Goal: Communication & Community: Answer question/provide support

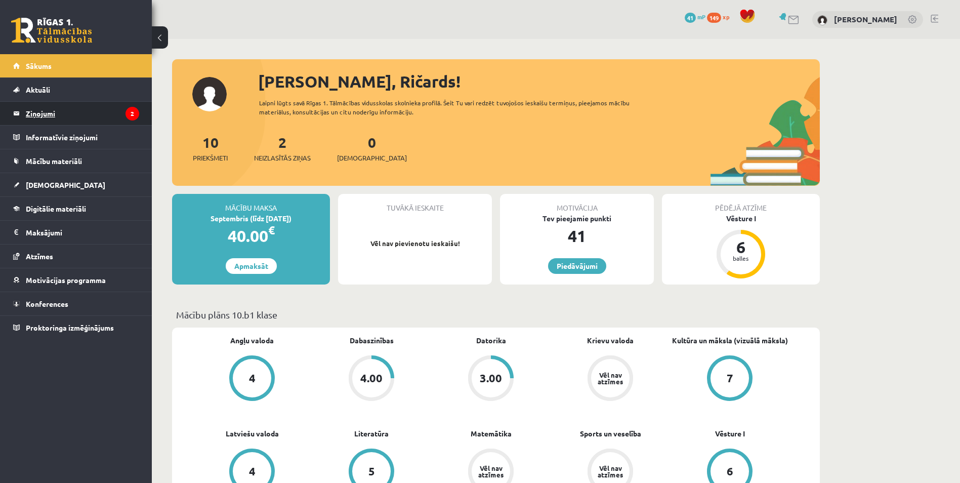
click at [52, 112] on legend "Ziņojumi 2" at bounding box center [82, 113] width 113 height 23
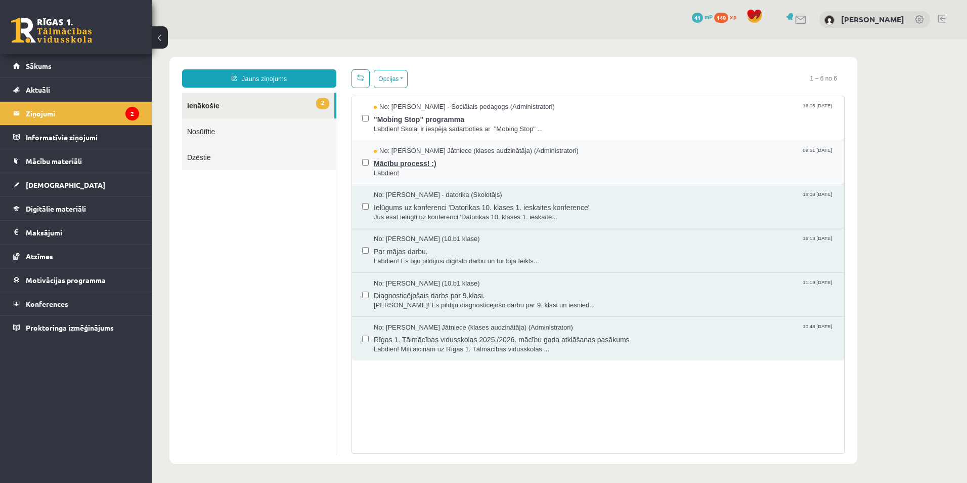
click at [423, 166] on span "Mācību process! :)" at bounding box center [604, 162] width 460 height 13
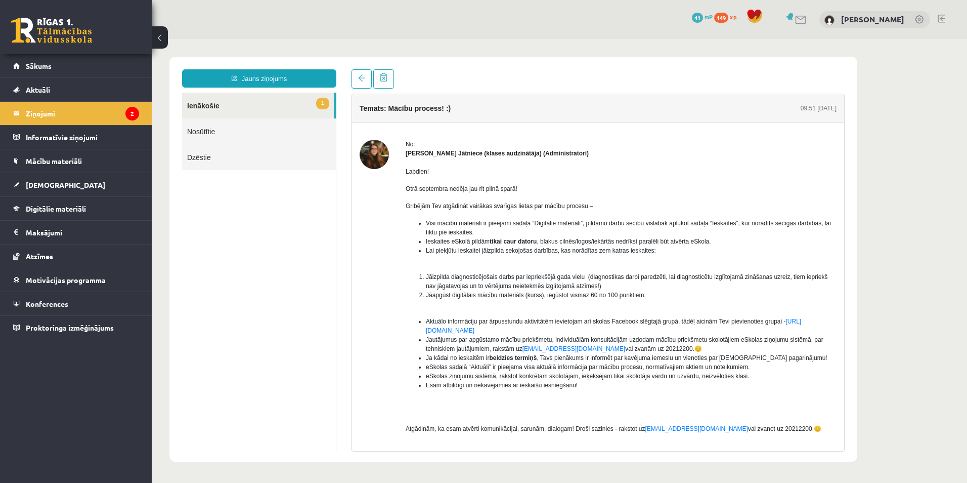
click at [232, 107] on link "1 Ienākošie" at bounding box center [258, 106] width 152 height 26
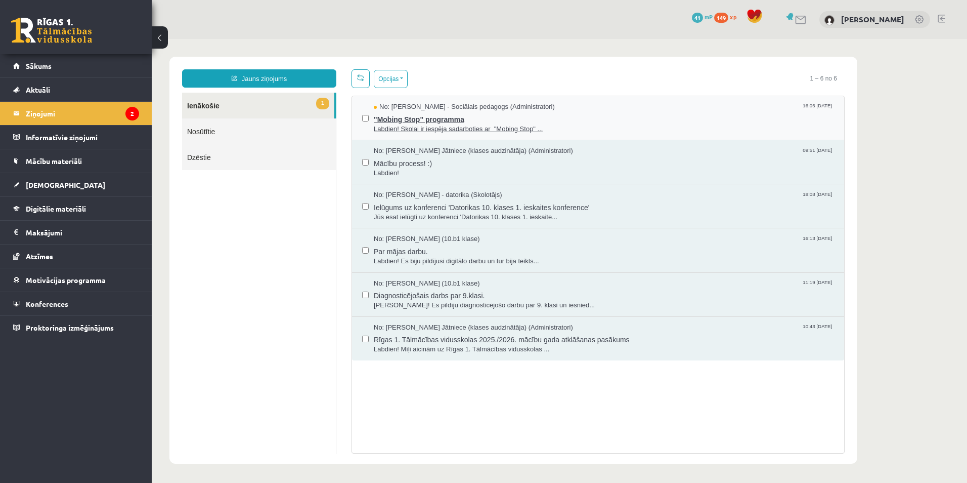
click at [441, 112] on span ""Mobing Stop" programma" at bounding box center [604, 118] width 460 height 13
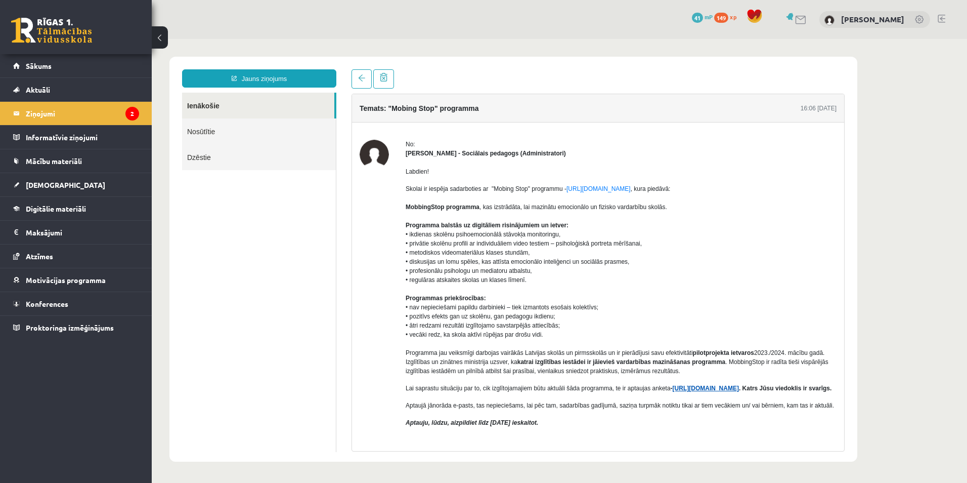
click at [718, 387] on link "https://forms.gle/7MhE2q1y46F54uuf6" at bounding box center [706, 388] width 66 height 7
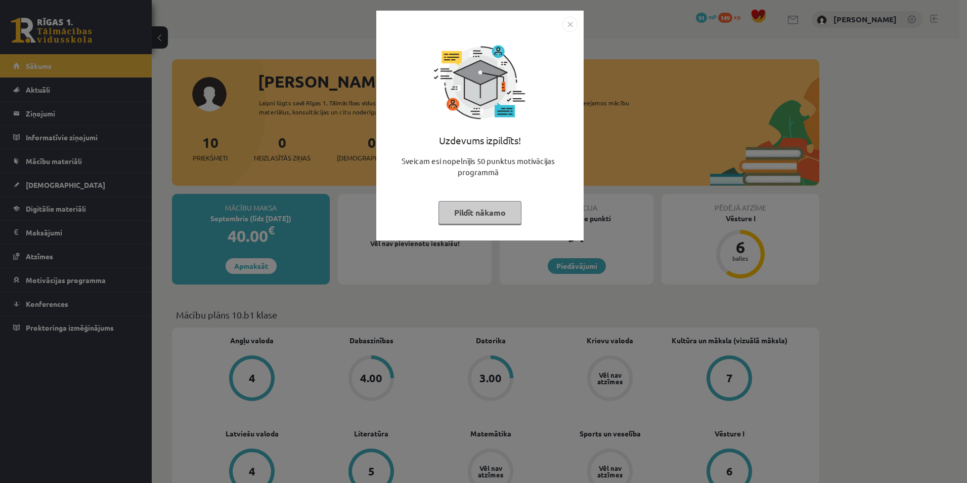
click at [486, 214] on button "Pildīt nākamo" at bounding box center [480, 212] width 83 height 23
